Goal: Find specific page/section: Find specific page/section

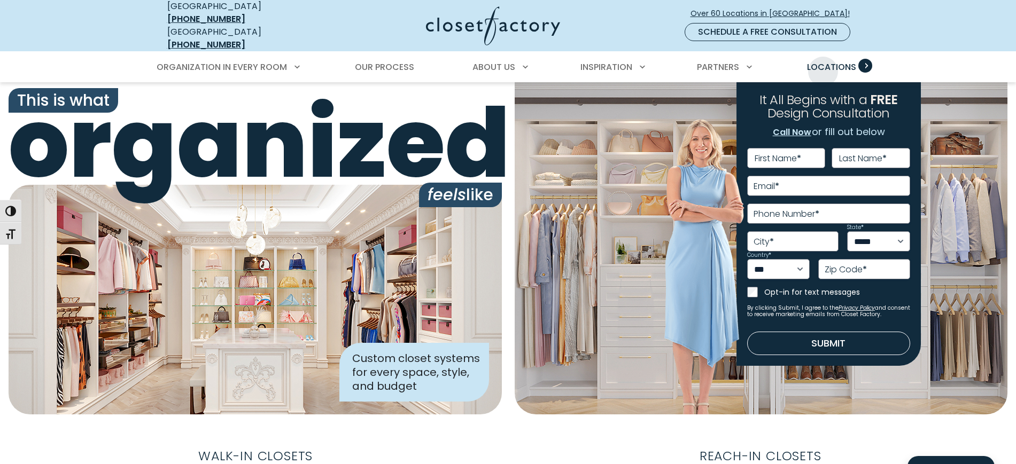
click at [823, 64] on span "Locations" at bounding box center [831, 67] width 49 height 12
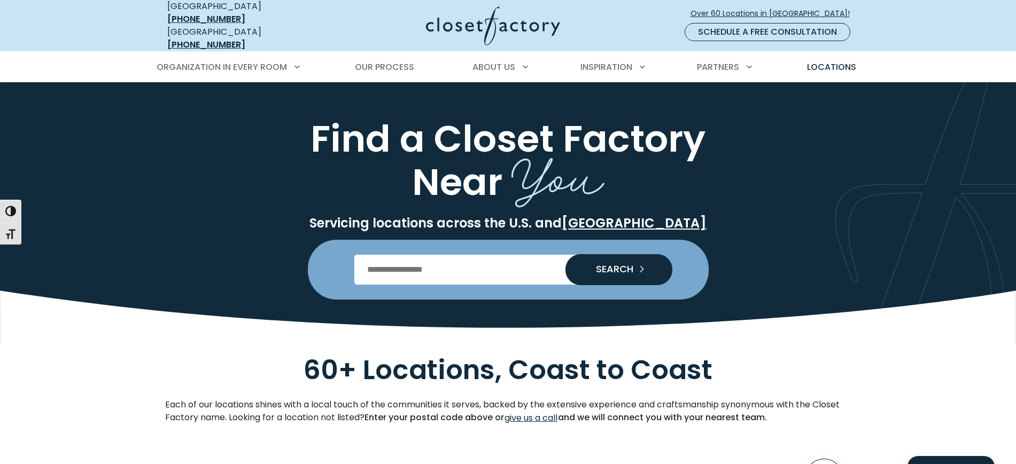
click at [440, 259] on input "Enter Postal Code" at bounding box center [507, 270] width 307 height 30
type input "*****"
click at [565, 254] on button "SEARCH" at bounding box center [618, 269] width 107 height 31
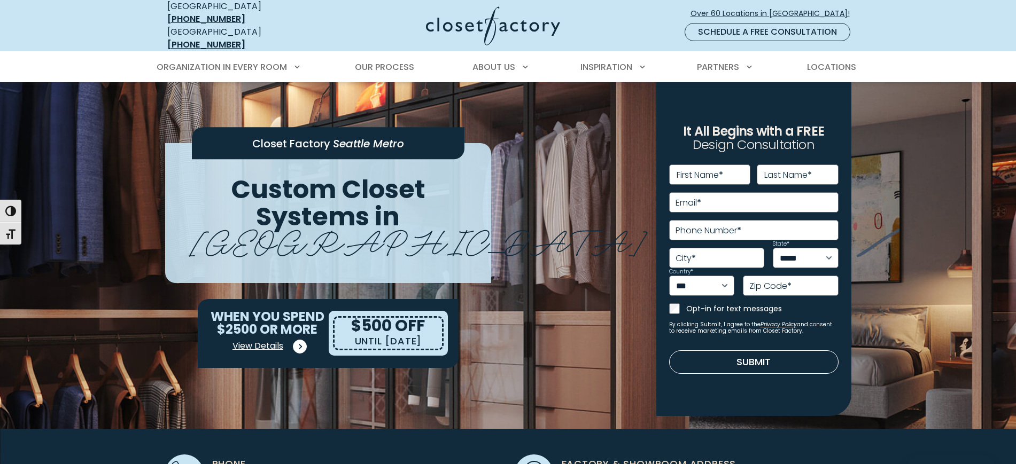
click at [267, 340] on span "View Details" at bounding box center [257, 346] width 51 height 13
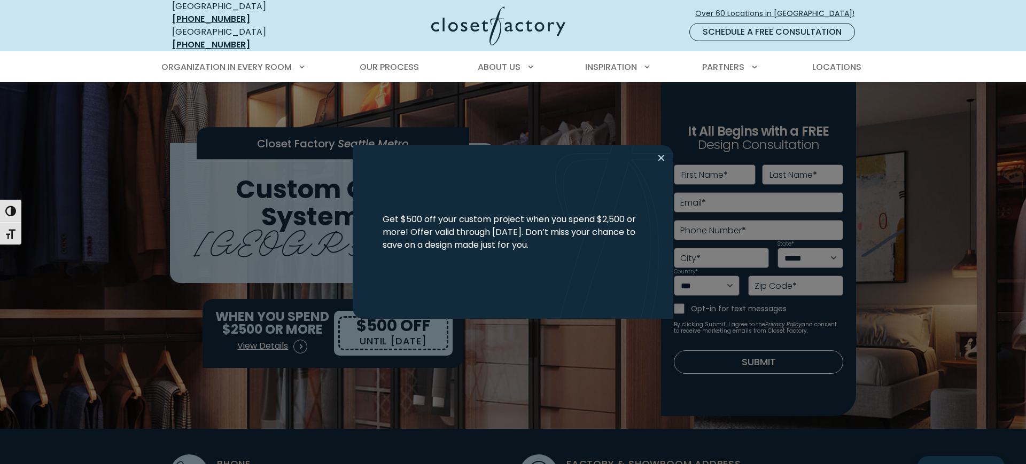
click at [658, 153] on button "Close modal" at bounding box center [661, 158] width 15 height 17
